Goal: Task Accomplishment & Management: Manage account settings

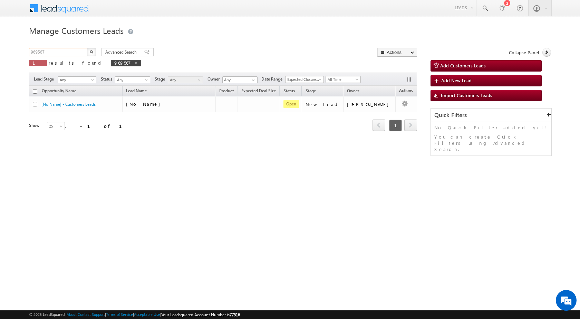
click at [36, 55] on input "969567" at bounding box center [58, 52] width 59 height 8
paste input "70408"
type input "970408"
click at [87, 48] on button "button" at bounding box center [91, 52] width 9 height 8
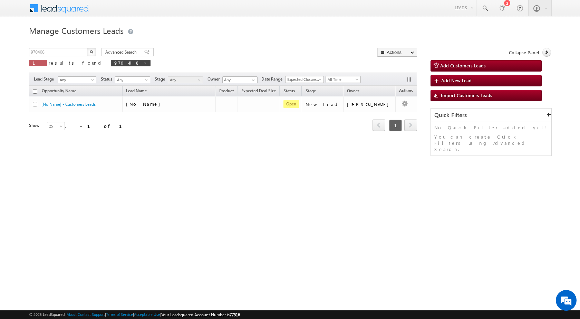
click at [393, 115] on div "Refresh first prev 1 next last 1 - 1 of 1" at bounding box center [223, 122] width 388 height 20
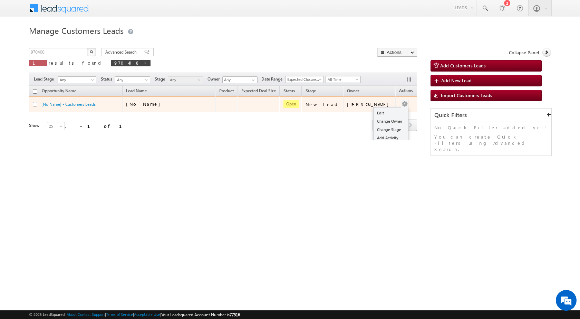
click at [387, 113] on link "Edit" at bounding box center [391, 113] width 35 height 8
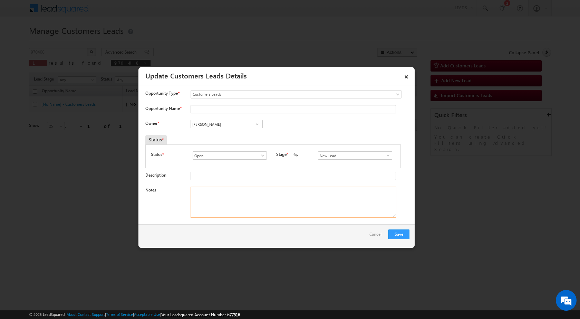
click at [292, 197] on textarea "Notes" at bounding box center [294, 202] width 206 height 31
paste textarea "970408 / [PERSON_NAME] / 7790826372 / CONTRUCTION / OWNER - HIMSELF / 302021 TO…"
drag, startPoint x: 208, startPoint y: 188, endPoint x: 236, endPoint y: 187, distance: 28.0
click at [236, 187] on textarea "970408 / [PERSON_NAME] / 7790826372 / CONTRUCTION / OWNER - HIMSELF / 302021 TO…" at bounding box center [294, 202] width 206 height 31
type textarea "970408 / [PERSON_NAME] / 7790826372 / CONTRUCTION / OWNER - HIMSELF / 302021 TO…"
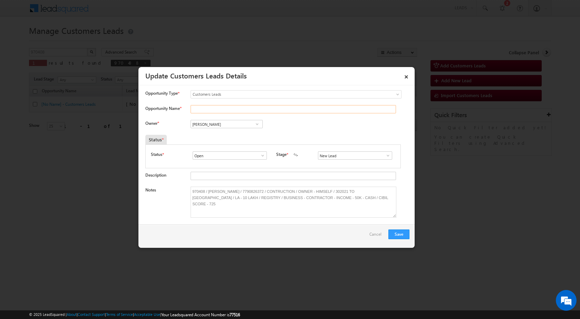
click at [216, 107] on input "Opportunity Name *" at bounding box center [294, 109] width 206 height 8
paste input "[PERSON_NAME]"
type input "[PERSON_NAME]"
click at [387, 158] on span at bounding box center [388, 156] width 7 height 6
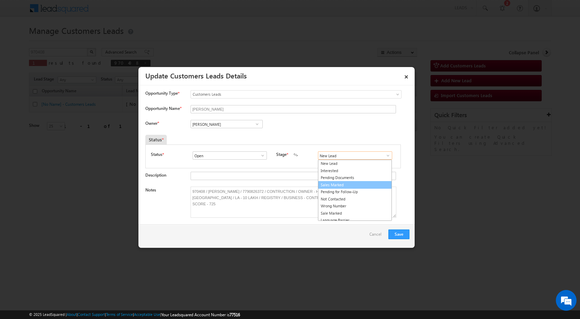
click at [356, 185] on link "Sales Marked" at bounding box center [355, 185] width 74 height 8
type input "Sales Marked"
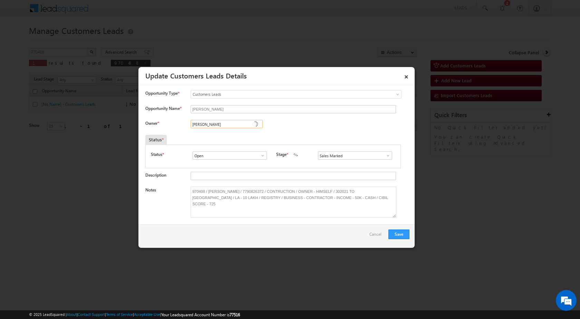
click at [219, 126] on input "[PERSON_NAME]" at bounding box center [227, 124] width 72 height 8
paste input "[EMAIL_ADDRESS][PERSON_NAME][DOMAIN_NAME]"
click at [219, 133] on link "No results found" at bounding box center [227, 132] width 72 height 8
click at [227, 124] on input "No results found" at bounding box center [227, 124] width 72 height 8
paste input "[EMAIL_ADDRESS][PERSON_NAME][DOMAIN_NAME]"
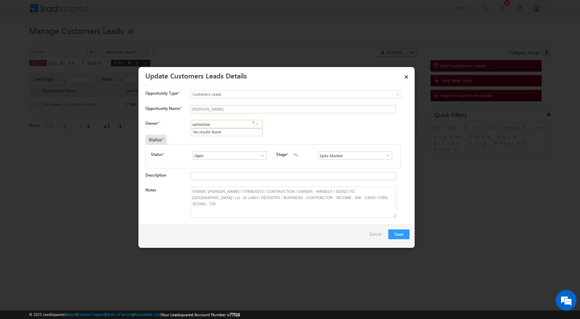
type input "santosh.ka"
paste input "[PERSON_NAME]"
click at [221, 133] on link "[PERSON_NAME] [PERSON_NAME][EMAIL_ADDRESS][PERSON_NAME][DOMAIN_NAME]" at bounding box center [227, 134] width 72 height 13
type input "[PERSON_NAME]"
click at [403, 236] on button "Save" at bounding box center [399, 234] width 21 height 10
